Goal: Subscribe to service/newsletter

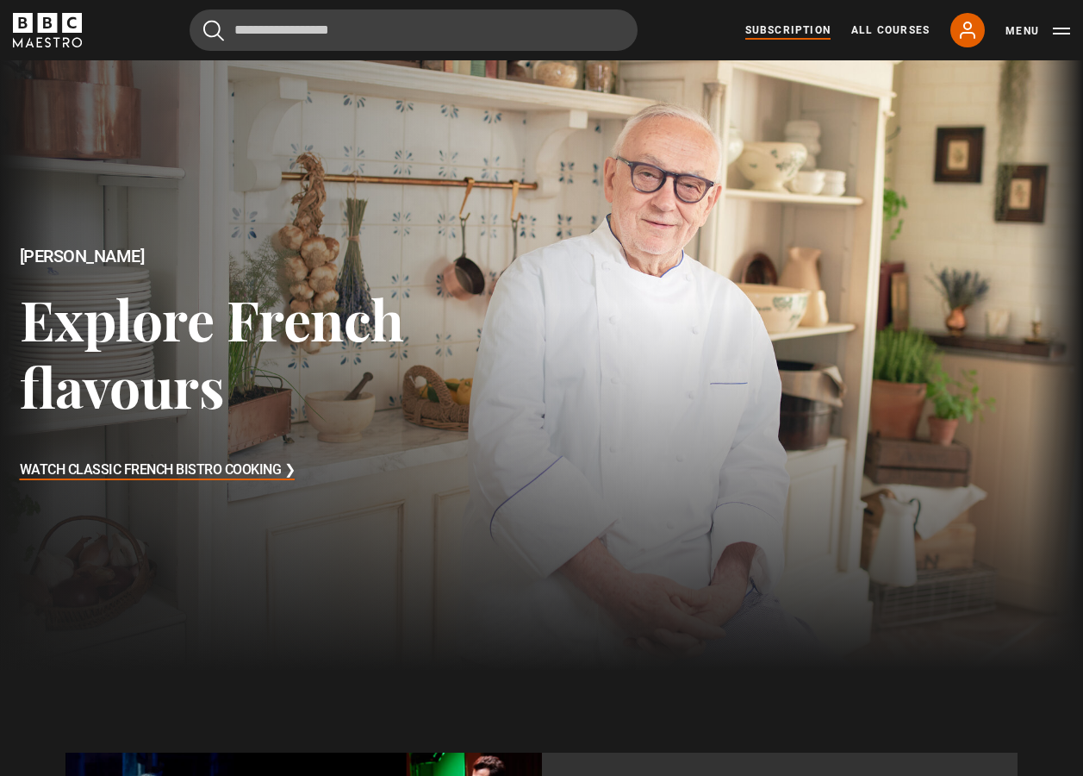
click at [795, 31] on link "Subscription" at bounding box center [787, 30] width 85 height 16
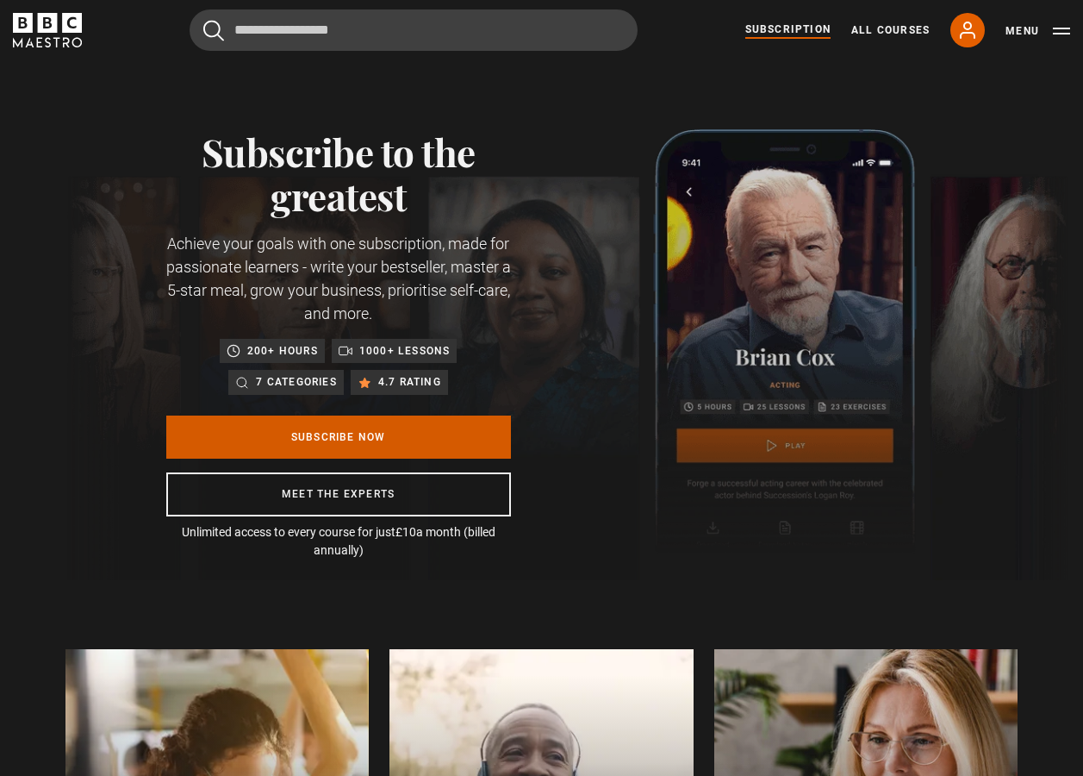
click at [478, 433] on link "Subscribe Now" at bounding box center [338, 436] width 345 height 43
